Goal: Task Accomplishment & Management: Manage account settings

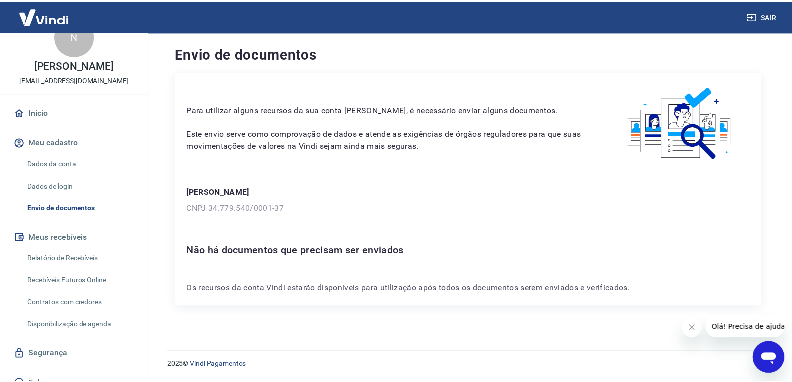
scroll to position [37, 0]
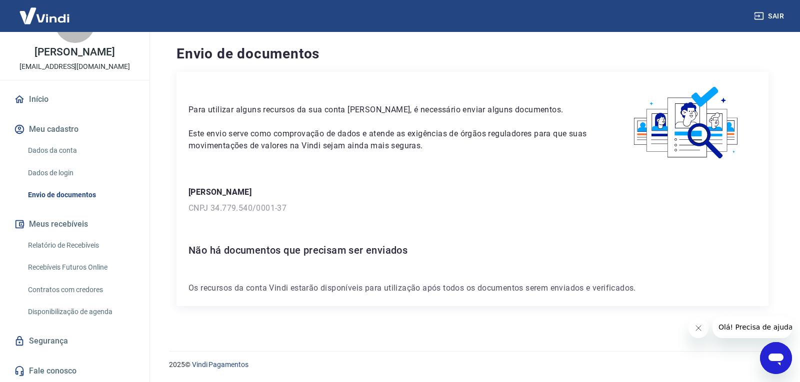
click at [48, 145] on link "Dados da conta" at bounding box center [80, 150] width 113 height 20
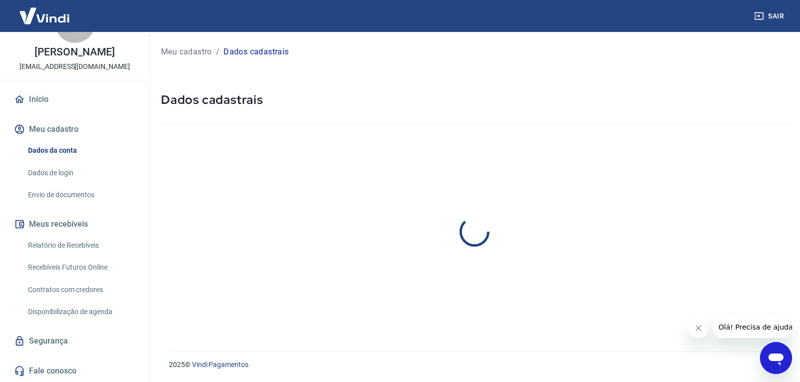
select select "PR"
select select "business"
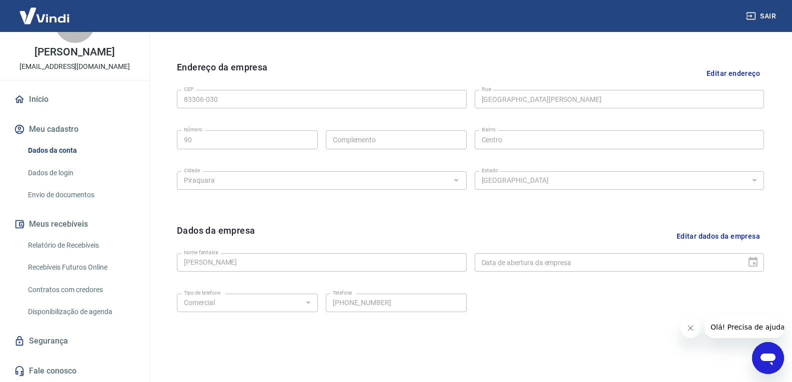
scroll to position [338, 0]
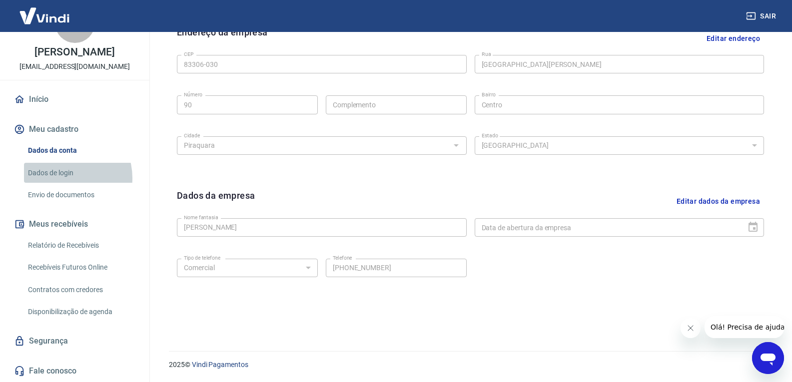
click at [62, 178] on link "Dados de login" at bounding box center [80, 173] width 113 height 20
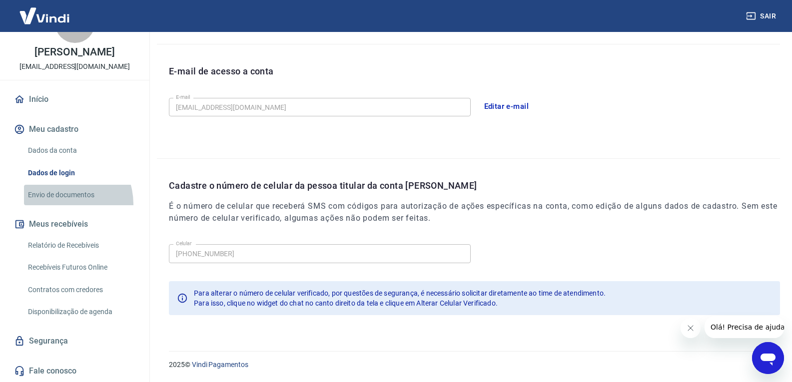
click at [60, 204] on link "Envio de documentos" at bounding box center [80, 195] width 113 height 20
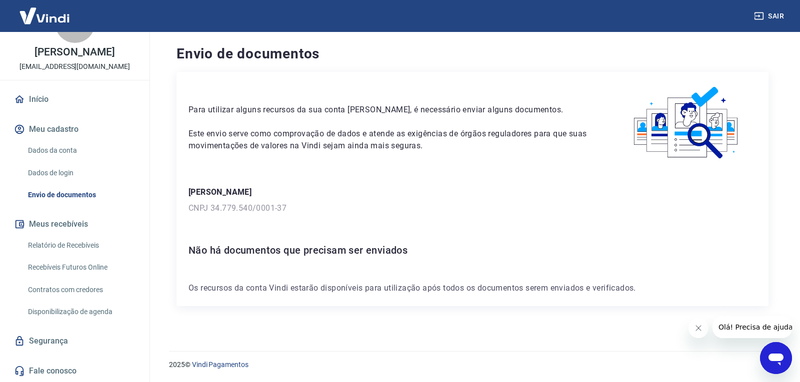
click at [35, 104] on link "Início" at bounding box center [74, 99] width 125 height 22
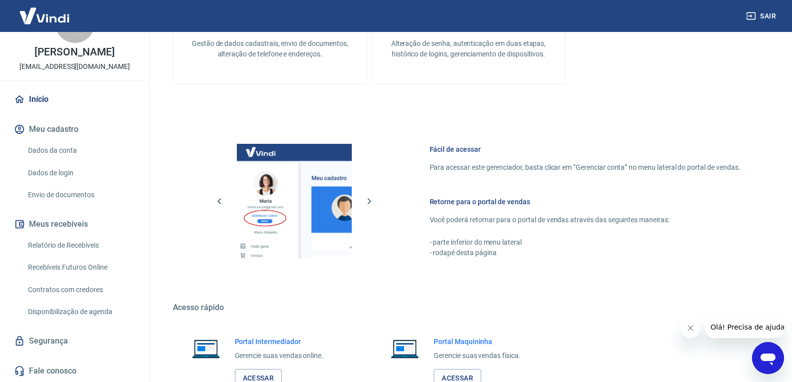
scroll to position [500, 0]
